Goal: Task Accomplishment & Management: Manage account settings

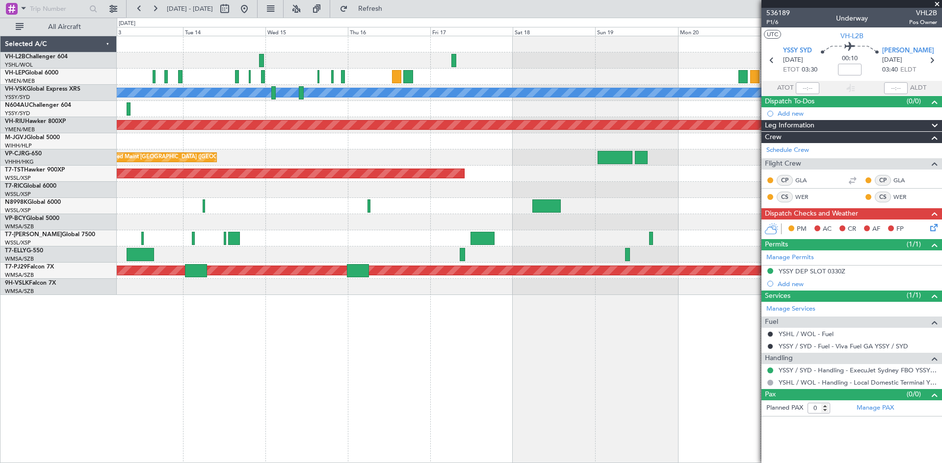
click at [341, 241] on div at bounding box center [529, 239] width 824 height 16
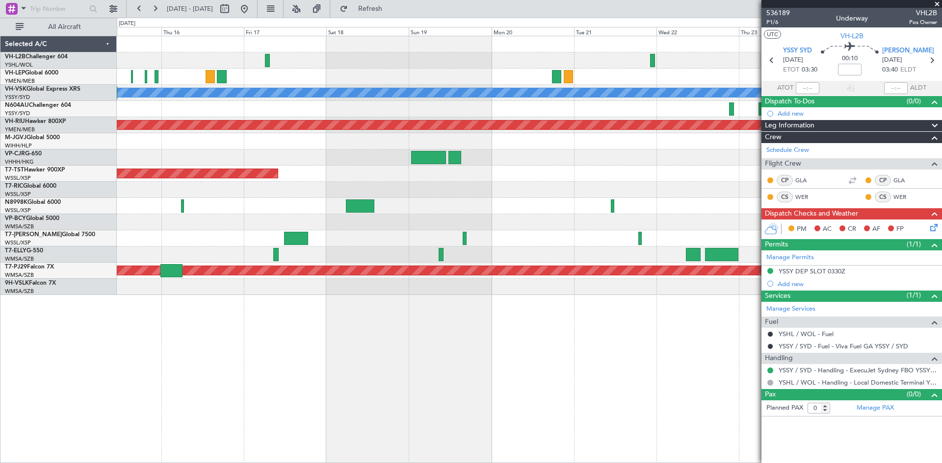
click at [203, 235] on div "[PERSON_NAME] Planned Maint [GEOGRAPHIC_DATA] ([GEOGRAPHIC_DATA]) Planned Maint…" at bounding box center [529, 165] width 824 height 259
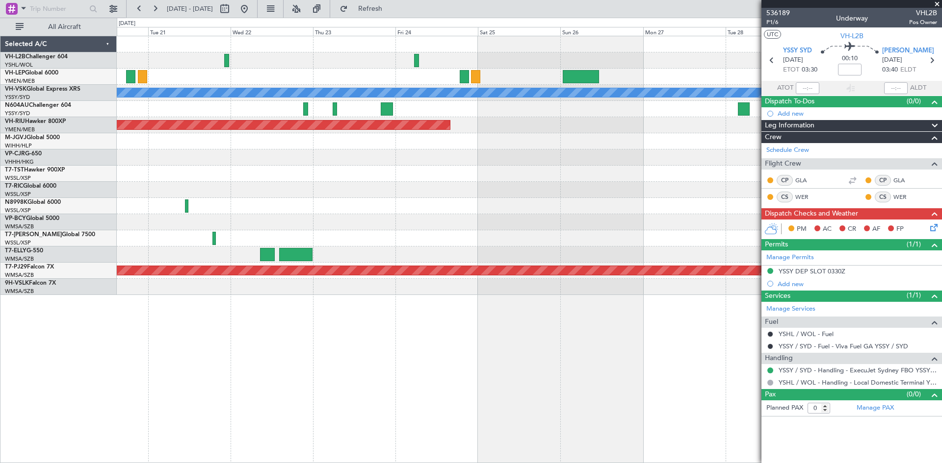
click at [355, 244] on div at bounding box center [529, 239] width 824 height 16
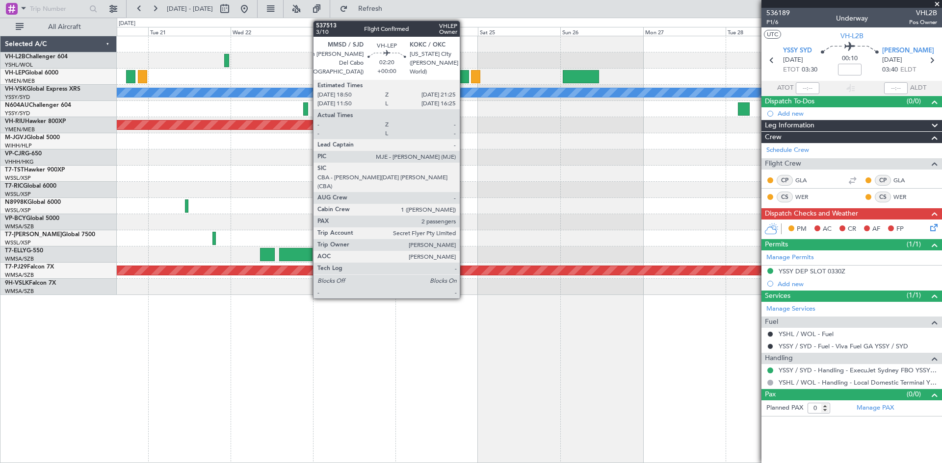
click at [464, 76] on div at bounding box center [464, 76] width 9 height 13
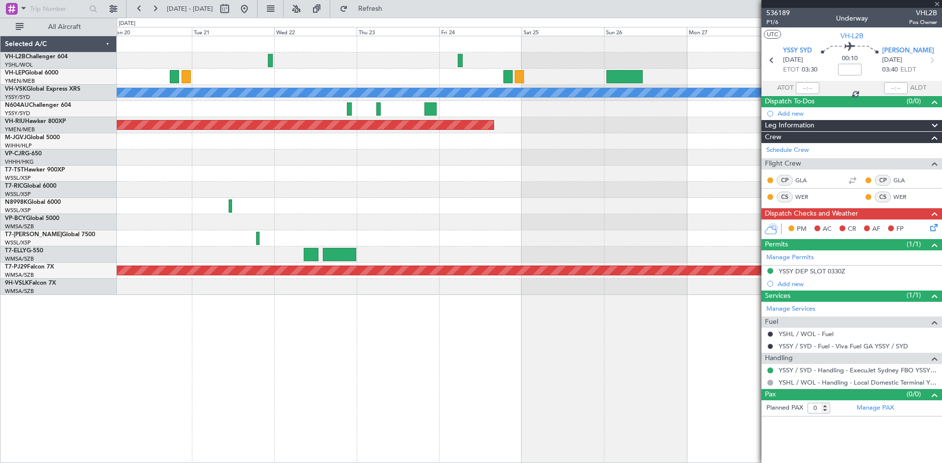
type input "2"
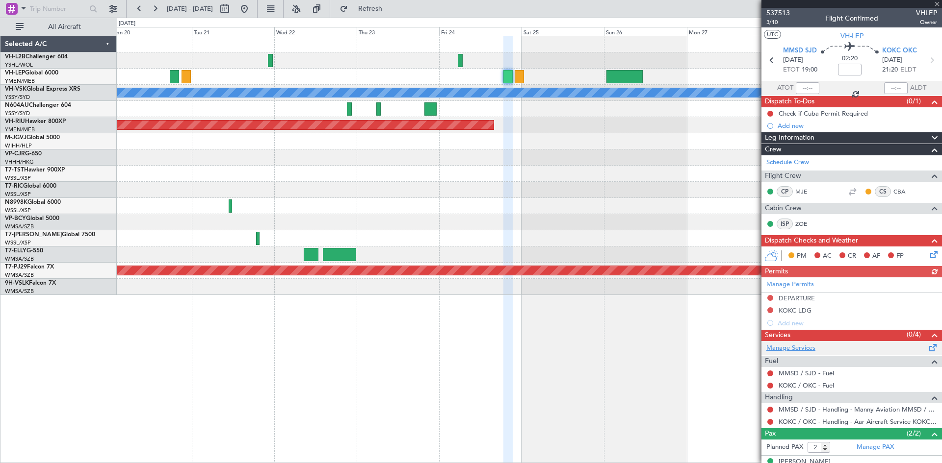
click at [785, 348] on link "Manage Services" at bounding box center [790, 349] width 49 height 10
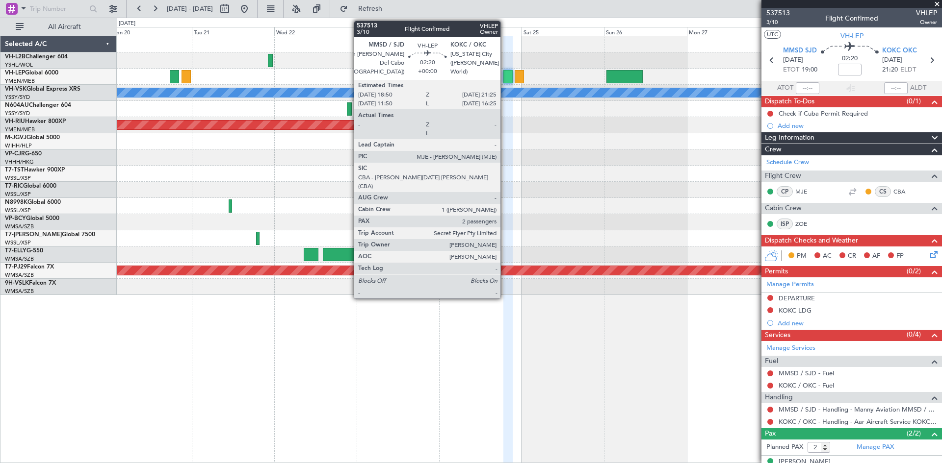
click at [506, 79] on div at bounding box center [507, 76] width 9 height 13
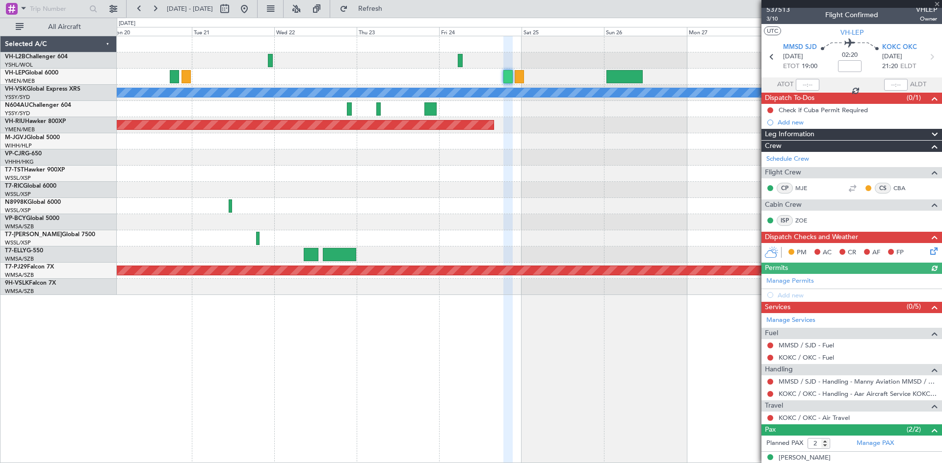
scroll to position [36, 0]
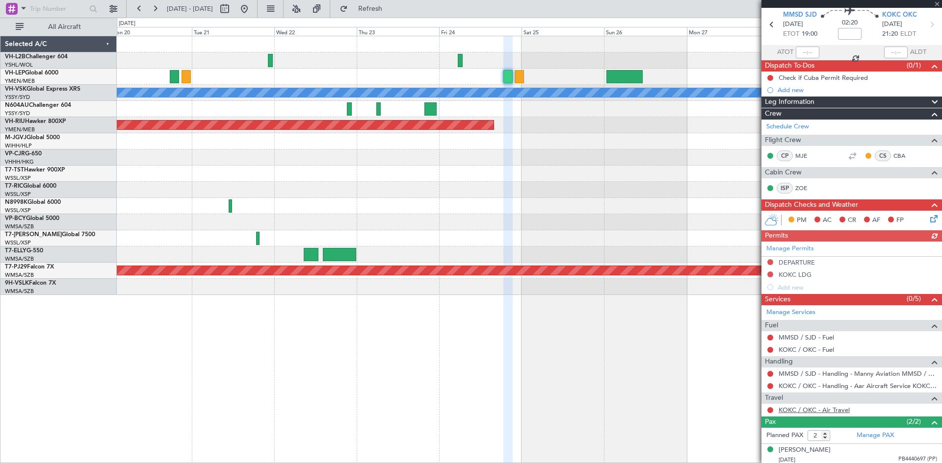
click at [810, 412] on link "KOKC / OKC - Air Travel" at bounding box center [813, 410] width 71 height 8
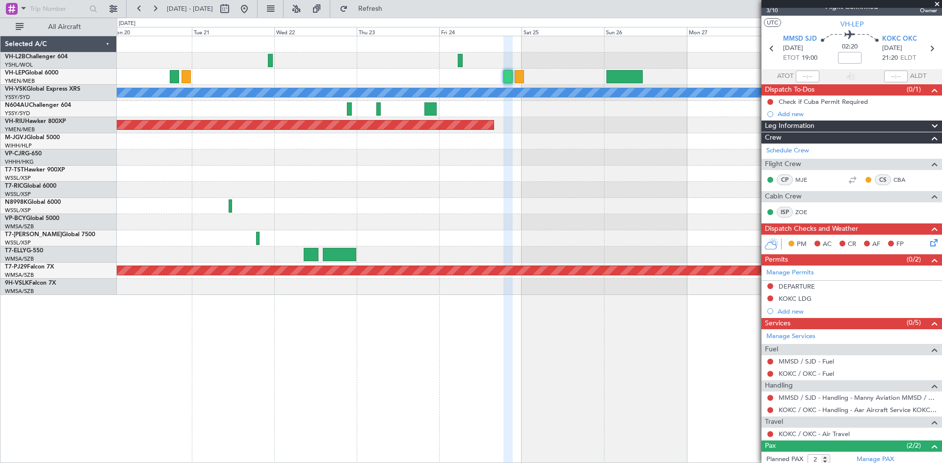
scroll to position [0, 0]
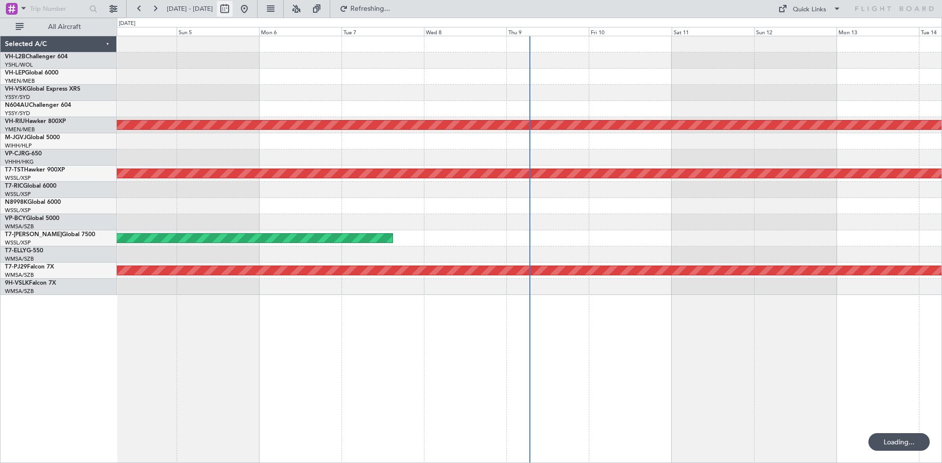
click at [232, 7] on button at bounding box center [225, 9] width 16 height 16
select select "10"
select select "2025"
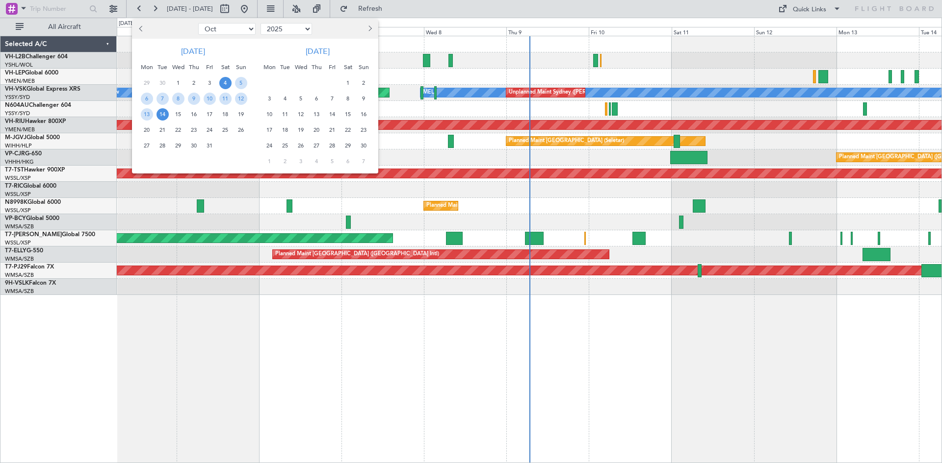
click at [318, 114] on span "13" at bounding box center [316, 114] width 12 height 12
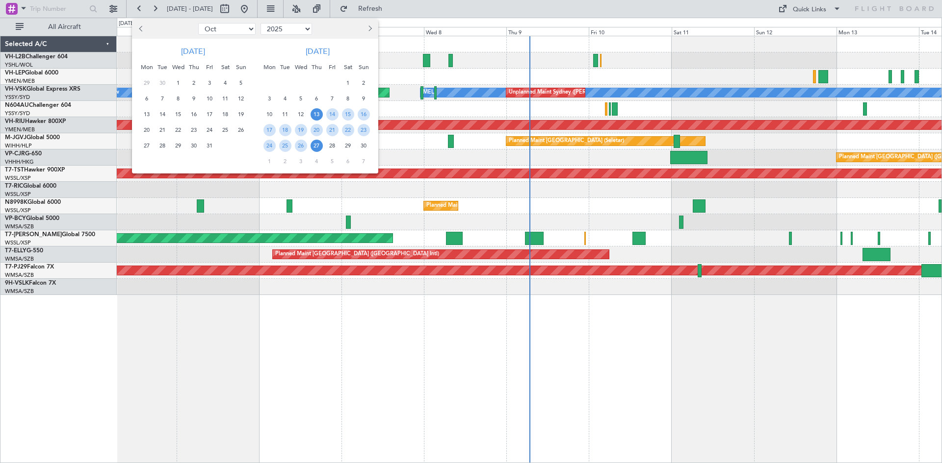
click at [319, 148] on span "27" at bounding box center [316, 146] width 12 height 12
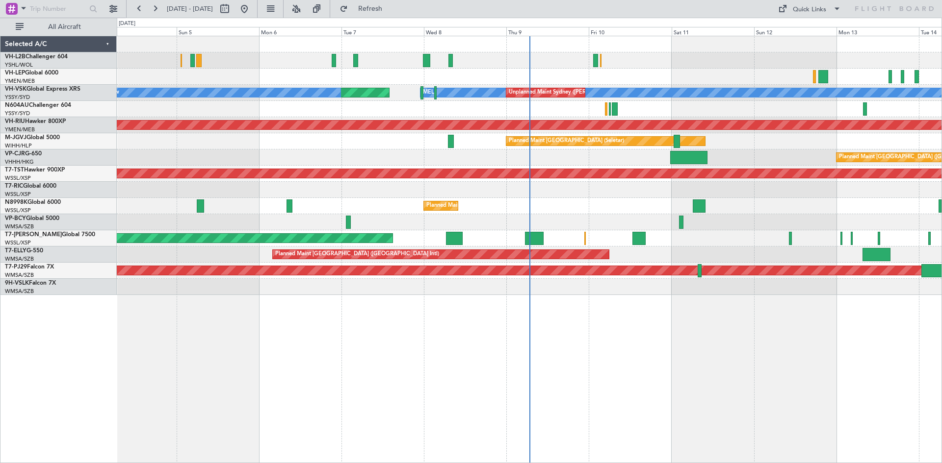
select select "11"
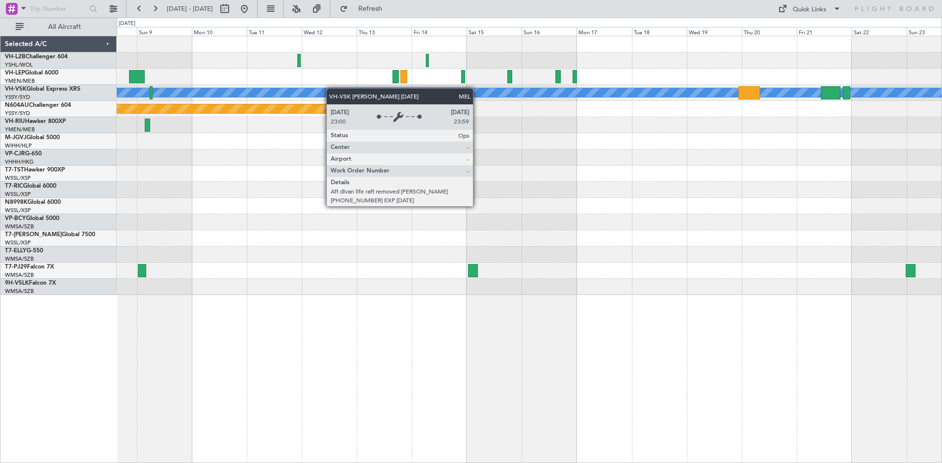
click at [452, 88] on div "[PERSON_NAME] Planned Maint Sydney ([PERSON_NAME] Intl) Planned Maint [GEOGRAPH…" at bounding box center [529, 165] width 824 height 259
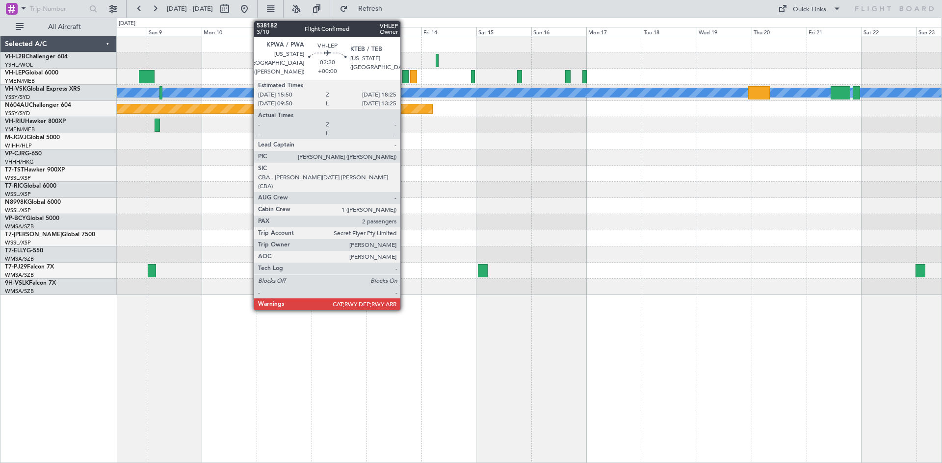
click at [405, 76] on div at bounding box center [405, 76] width 6 height 13
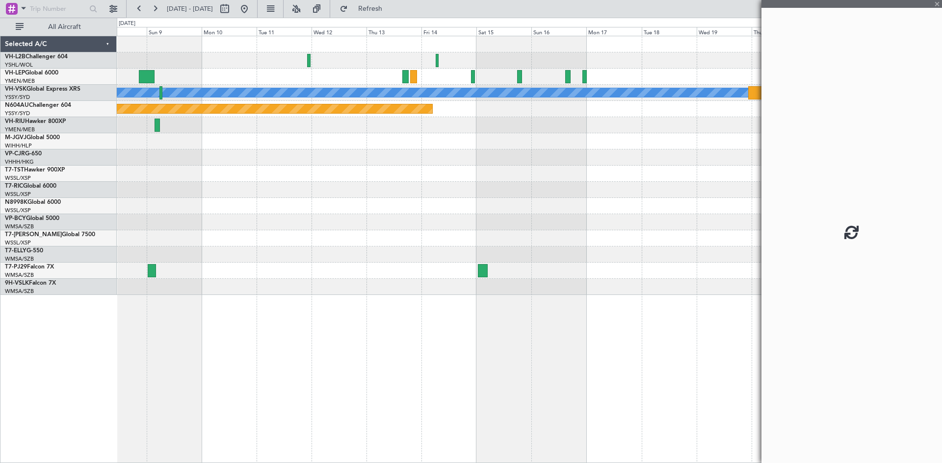
click at [620, 187] on div at bounding box center [529, 190] width 824 height 16
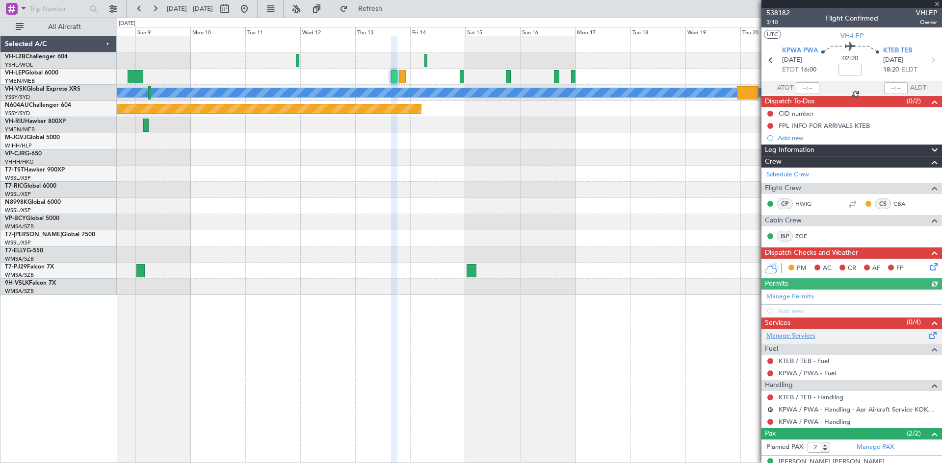
click at [797, 334] on link "Manage Services" at bounding box center [790, 337] width 49 height 10
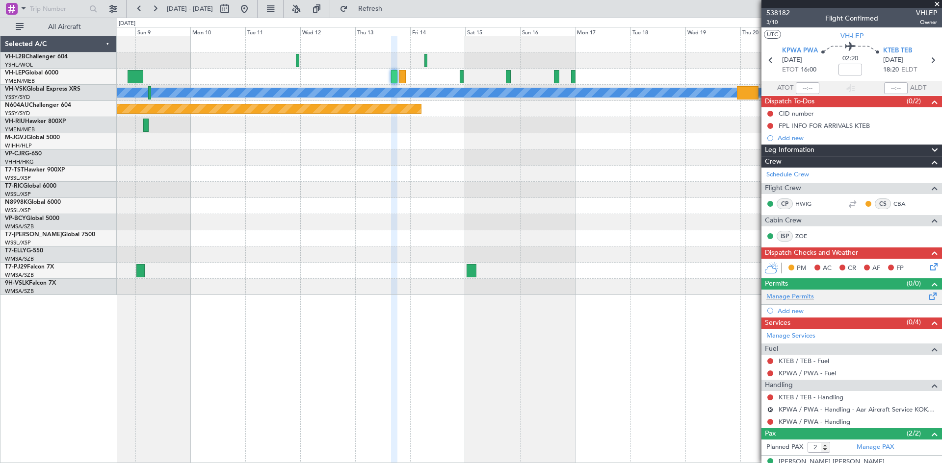
scroll to position [36, 0]
